Goal: Entertainment & Leisure: Browse casually

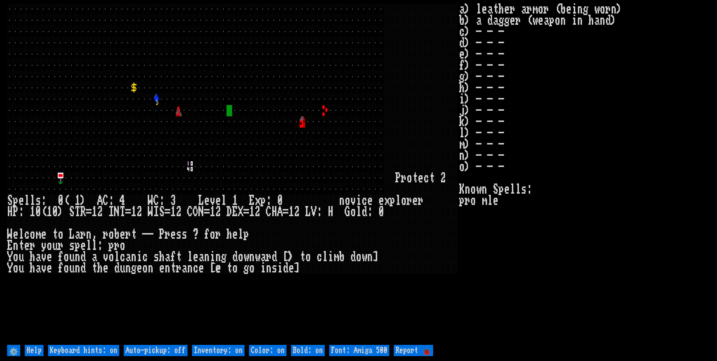
drag, startPoint x: 174, startPoint y: 346, endPoint x: 200, endPoint y: 352, distance: 26.0
click at [176, 347] on off "Auto-pickup: off" at bounding box center [156, 350] width 64 height 11
type off "Auto-pickup: on"
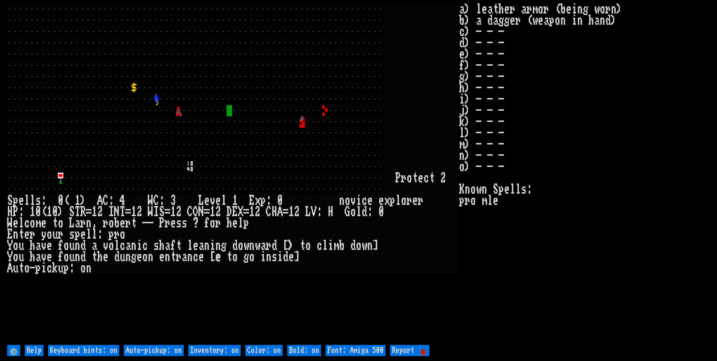
drag, startPoint x: 206, startPoint y: 352, endPoint x: 228, endPoint y: 351, distance: 21.8
click at [208, 352] on on "Inventory: on" at bounding box center [214, 350] width 52 height 11
type on "Inventory: off"
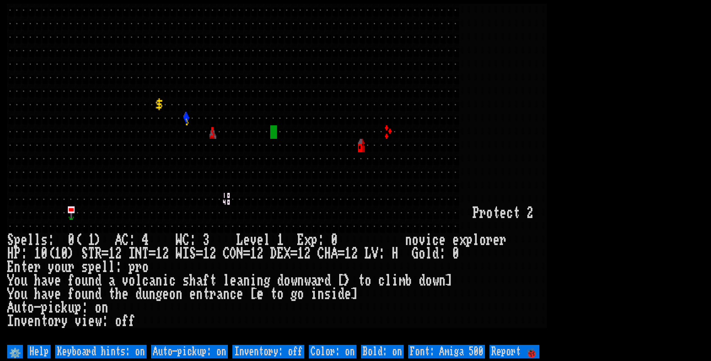
click at [453, 352] on 500 "Font: Amiga 500" at bounding box center [446, 351] width 77 height 13
type 500 "Font: Amiga 1200"
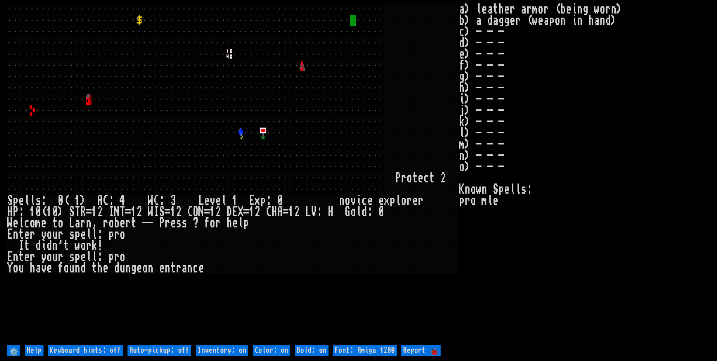
click at [179, 349] on off "Auto-pickup: off" at bounding box center [159, 350] width 64 height 11
type off "Auto-pickup: on"
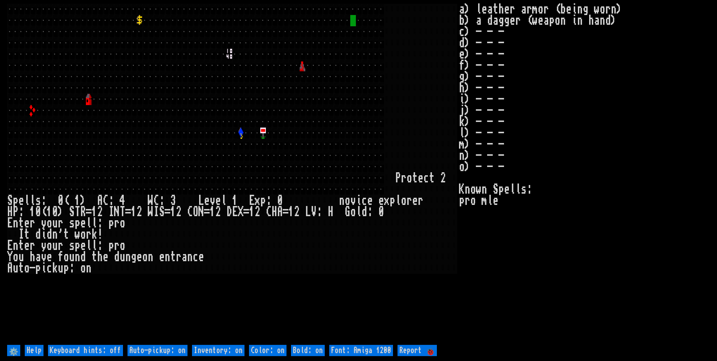
drag, startPoint x: 197, startPoint y: 352, endPoint x: 207, endPoint y: 355, distance: 9.7
click at [207, 355] on on "Inventory: on" at bounding box center [218, 350] width 52 height 11
